Goal: Information Seeking & Learning: Learn about a topic

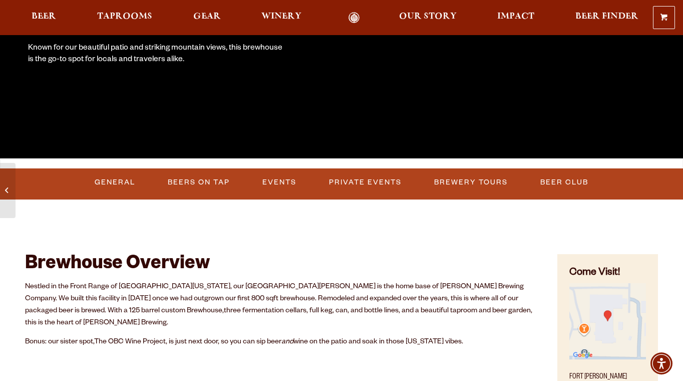
scroll to position [228, 0]
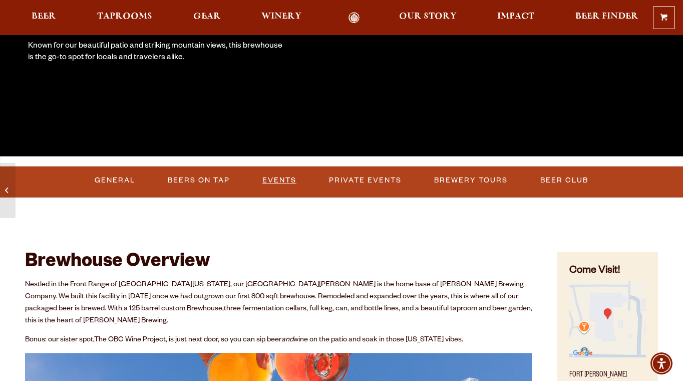
click at [272, 175] on link "Events" at bounding box center [279, 180] width 42 height 23
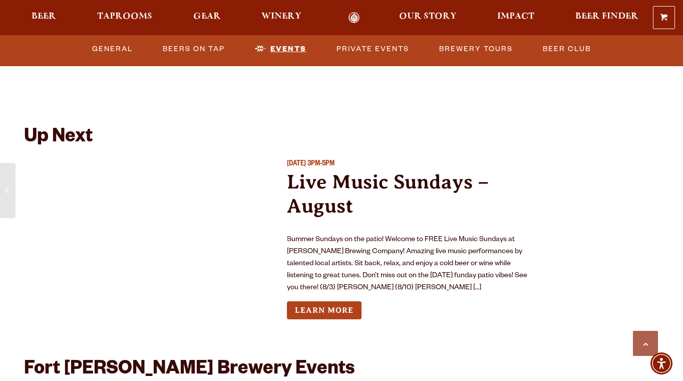
scroll to position [3571, 0]
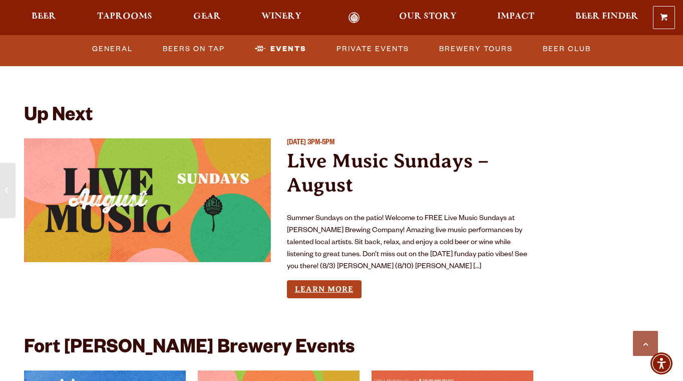
click at [315, 280] on link "Learn More" at bounding box center [324, 289] width 75 height 19
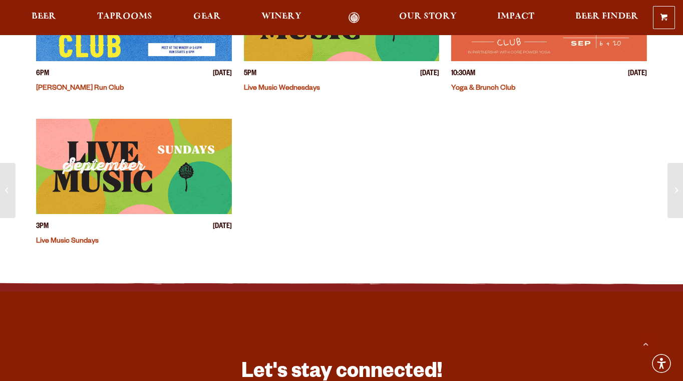
scroll to position [378, 0]
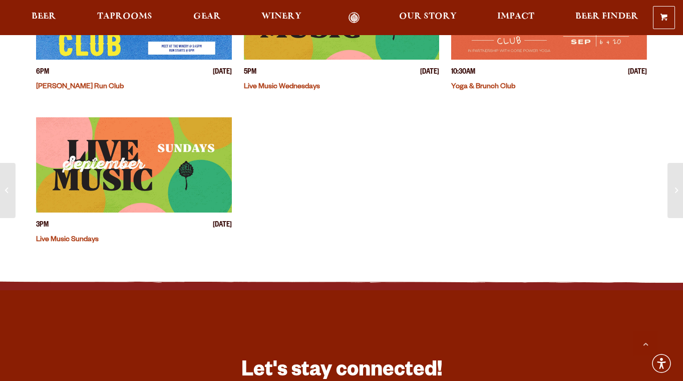
click at [80, 236] on link "Live Music Sundays" at bounding box center [67, 240] width 63 height 8
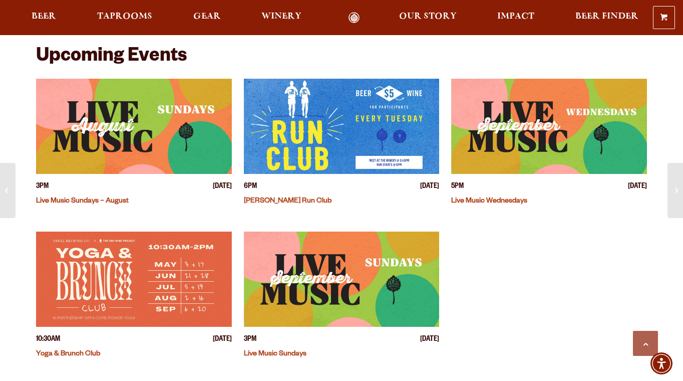
scroll to position [267, 0]
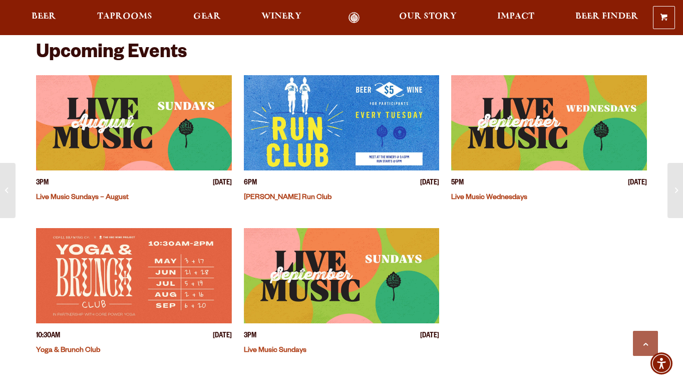
click at [152, 142] on img "View event details" at bounding box center [134, 122] width 196 height 95
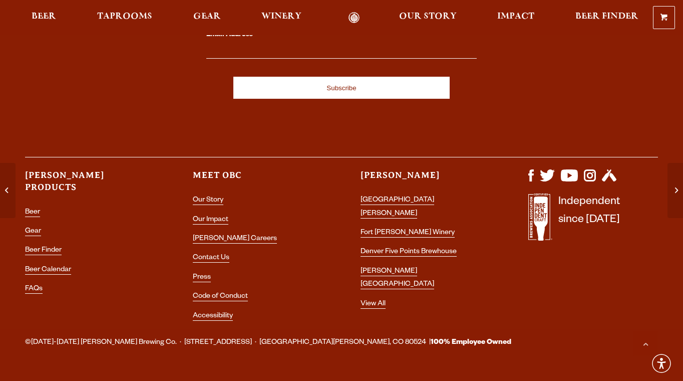
scroll to position [780, 0]
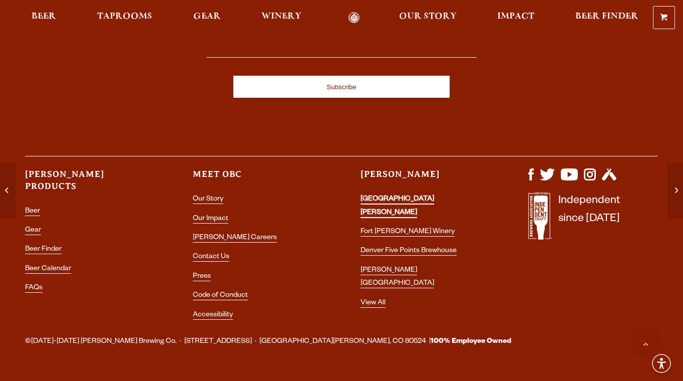
click at [381, 195] on link "[GEOGRAPHIC_DATA][PERSON_NAME]" at bounding box center [398, 206] width 74 height 22
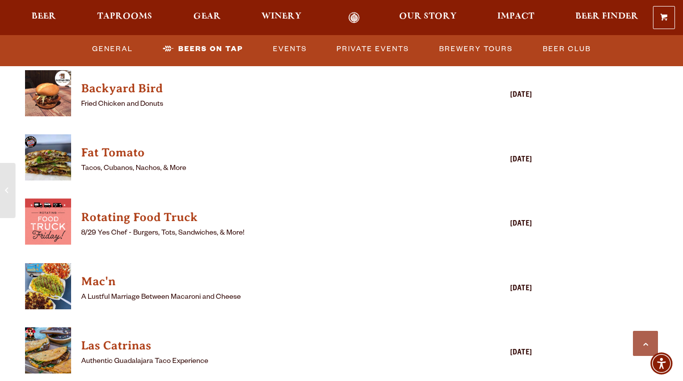
scroll to position [2545, 0]
